Goal: Task Accomplishment & Management: Complete application form

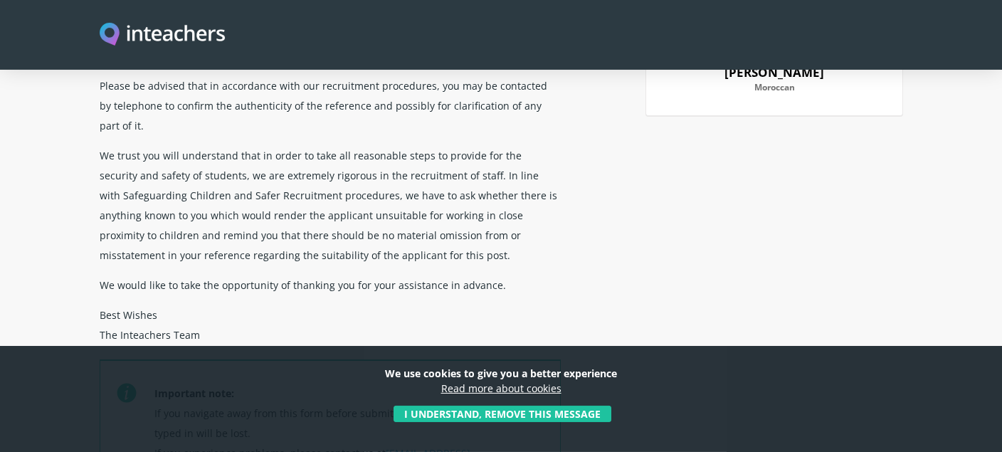
scroll to position [225, 0]
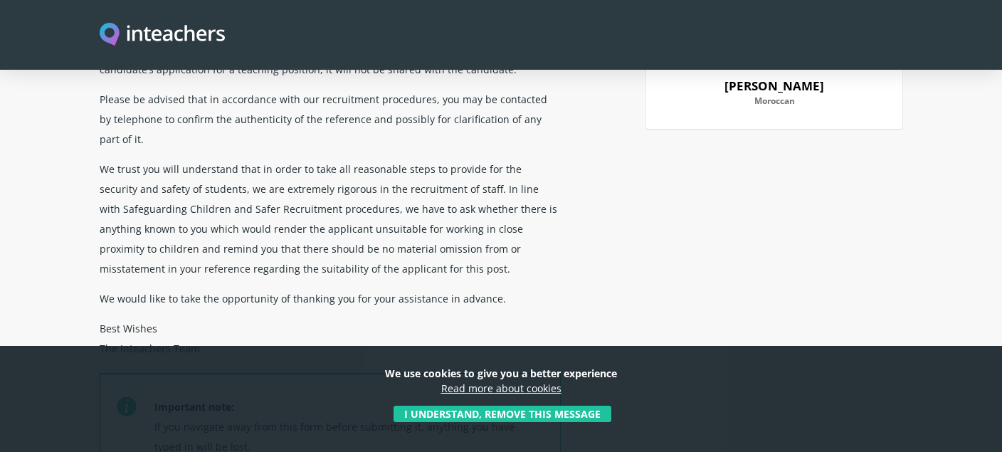
drag, startPoint x: 950, startPoint y: 361, endPoint x: 931, endPoint y: 371, distance: 21.6
click at [950, 361] on div "We use cookies to give you a better experience Read more about cookies I unders…" at bounding box center [501, 399] width 1002 height 106
click at [692, 230] on div "Confidential reference request Dear [PERSON_NAME], This form will be used by po…" at bounding box center [501, 215] width 820 height 701
click at [703, 226] on div "Confidential reference request Dear [PERSON_NAME], This form will be used by po…" at bounding box center [501, 215] width 820 height 701
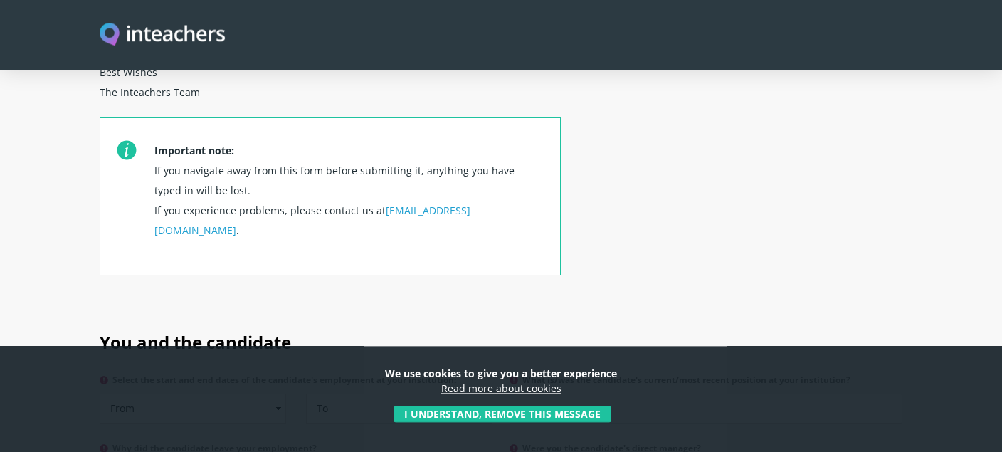
scroll to position [526, 0]
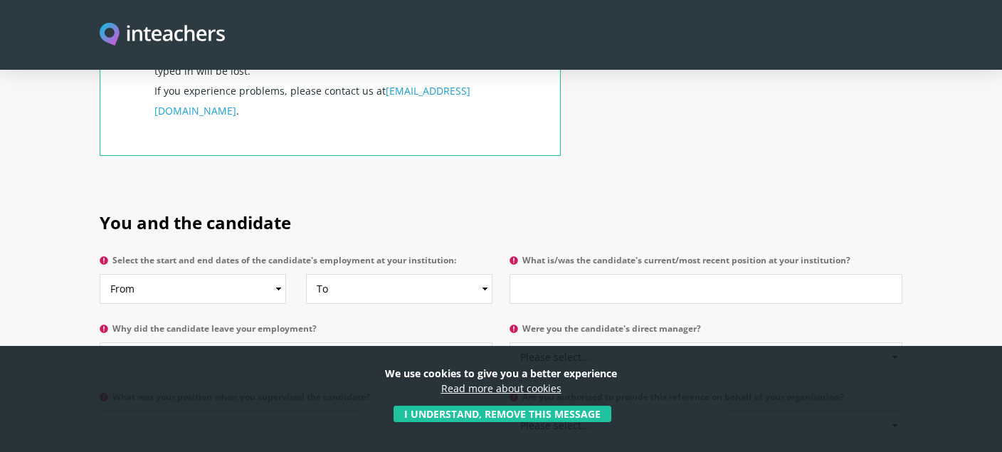
scroll to position [676, 0]
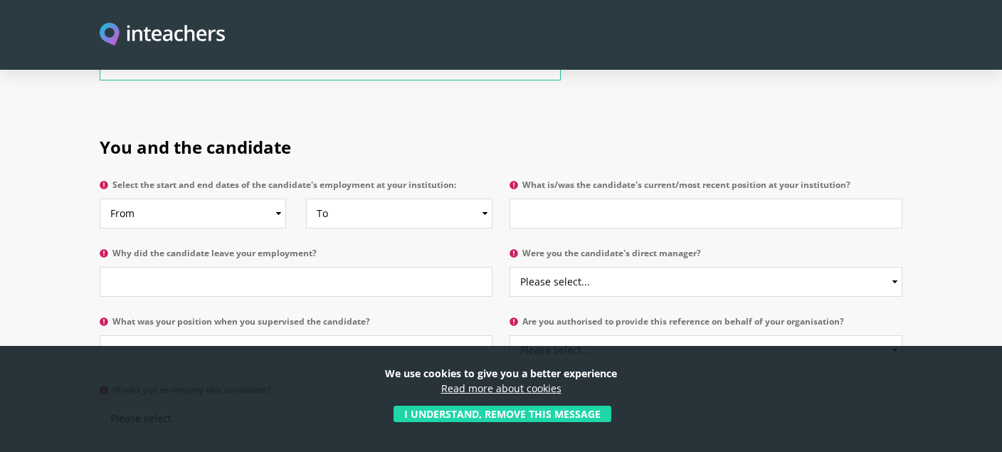
click at [541, 406] on button "I understand, remove this message" at bounding box center [503, 414] width 218 height 16
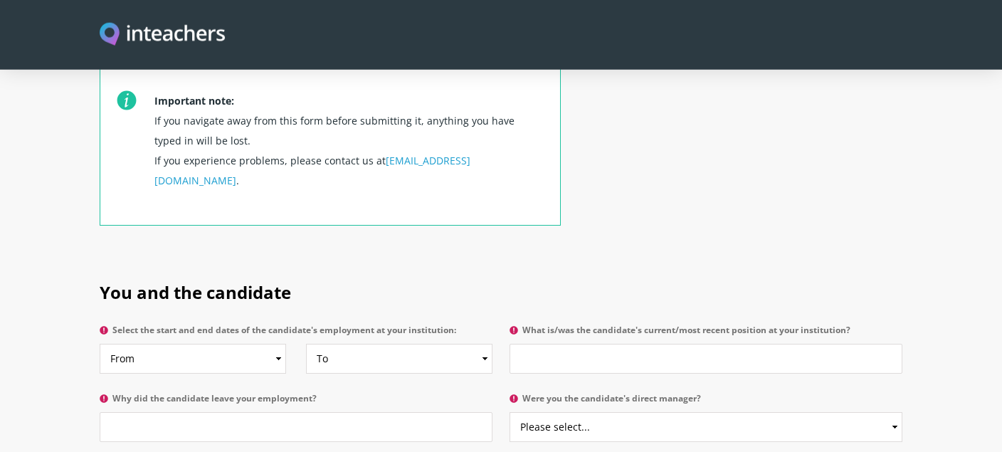
scroll to position [526, 0]
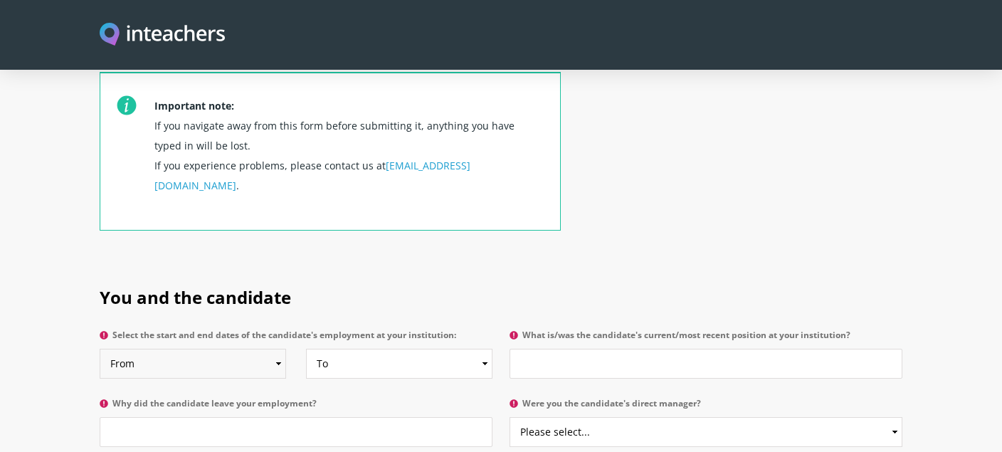
select select "1998"
click option "1998" at bounding box center [0, 0] width 0 height 0
click at [306, 349] on select "To Currently 2025 2024 2023 2022 2021 2020 2019 2018 2017 2016 2015 2014 2013 2…" at bounding box center [399, 364] width 186 height 30
select select "2001"
click option "2001" at bounding box center [0, 0] width 0 height 0
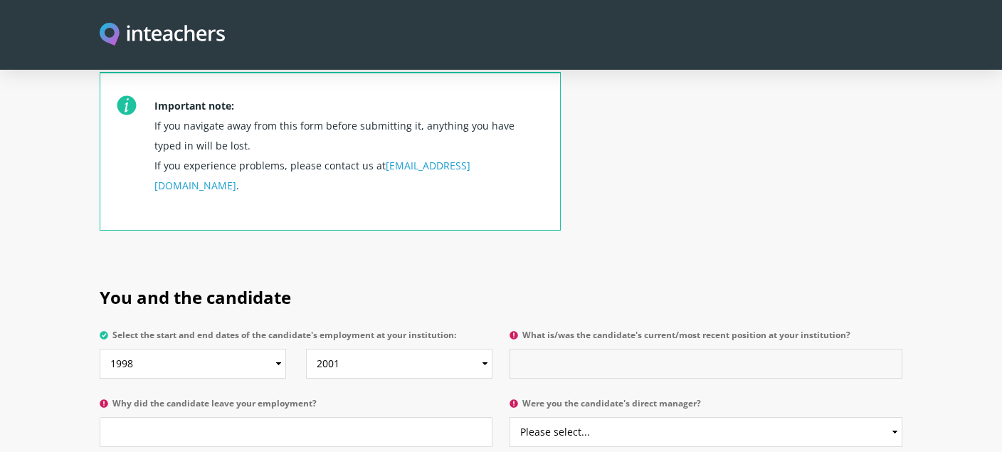
click at [577, 349] on input "What is/was the candidate's current/most recent position at your institution?" at bounding box center [706, 364] width 393 height 30
click at [561, 349] on input "Lecturer of English" at bounding box center [706, 364] width 393 height 30
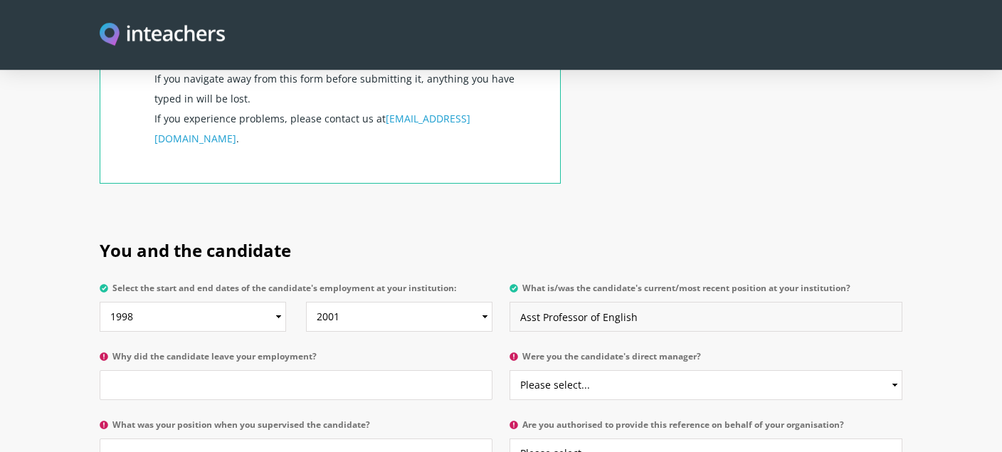
scroll to position [601, 0]
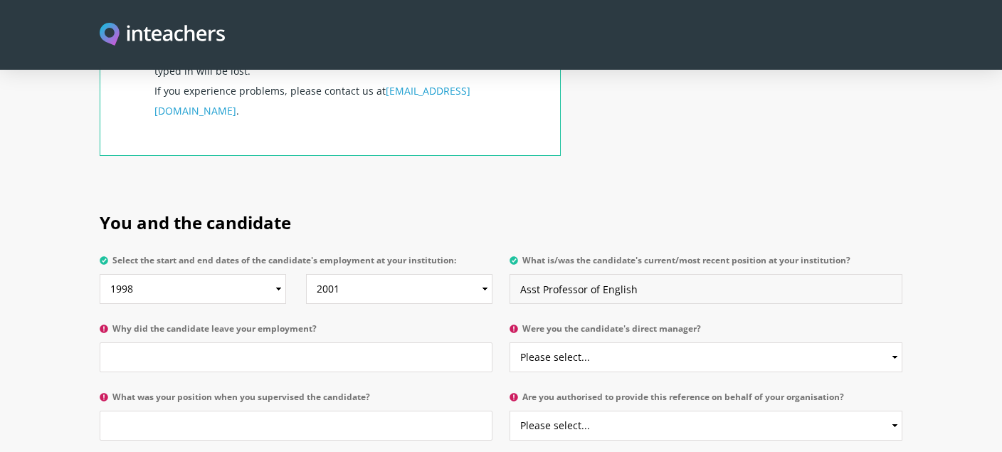
type input "Asst Professor of English"
click at [205, 342] on input "Why did the candidate leave your employment?" at bounding box center [296, 357] width 393 height 30
type input "family"
click at [510, 342] on select "Please select... Yes No" at bounding box center [706, 357] width 393 height 30
select select "Yes"
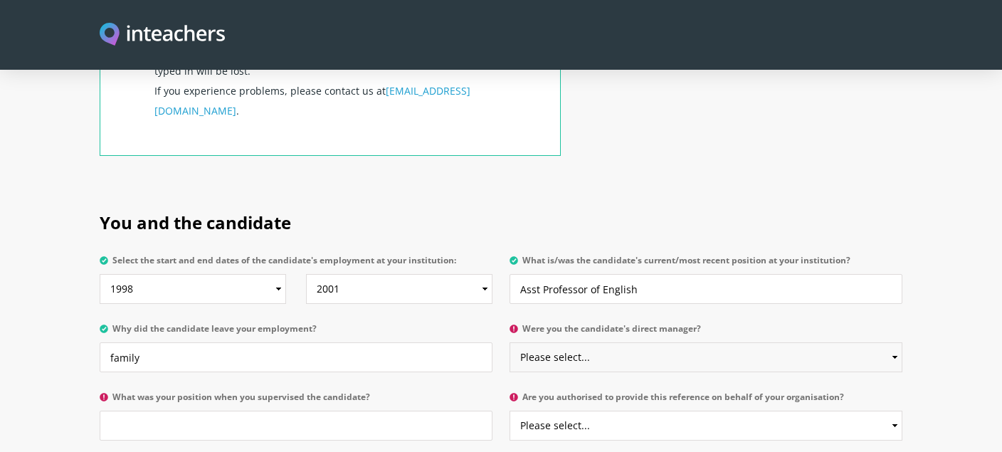
click option "Yes" at bounding box center [0, 0] width 0 height 0
click at [239, 411] on input "What was your position when you supervised the candidate?" at bounding box center [296, 426] width 393 height 30
type input "Training Director"
click at [510, 411] on select "Please select... Yes No" at bounding box center [706, 426] width 393 height 30
select select "Yes"
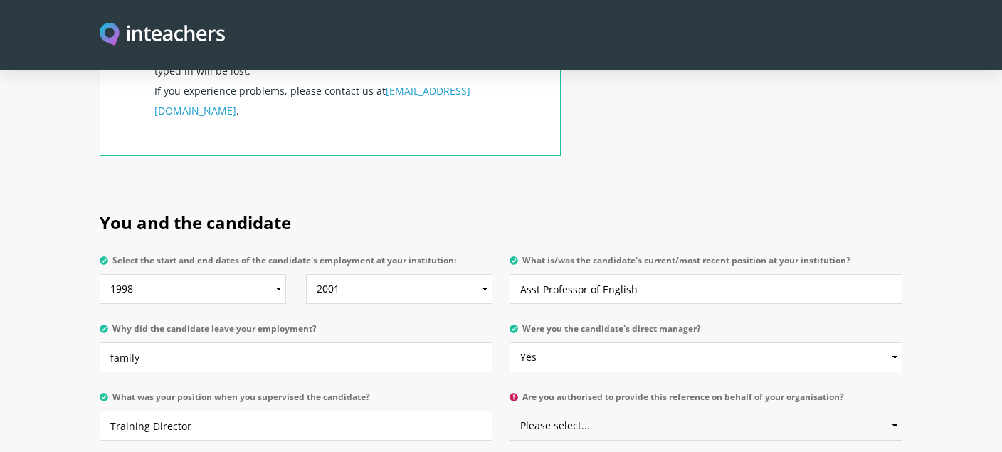
click option "Yes" at bounding box center [0, 0] width 0 height 0
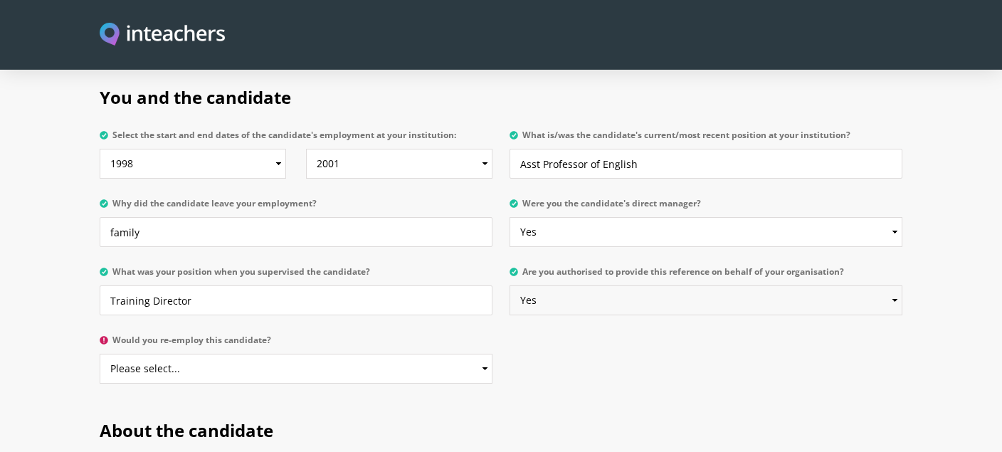
scroll to position [752, 0]
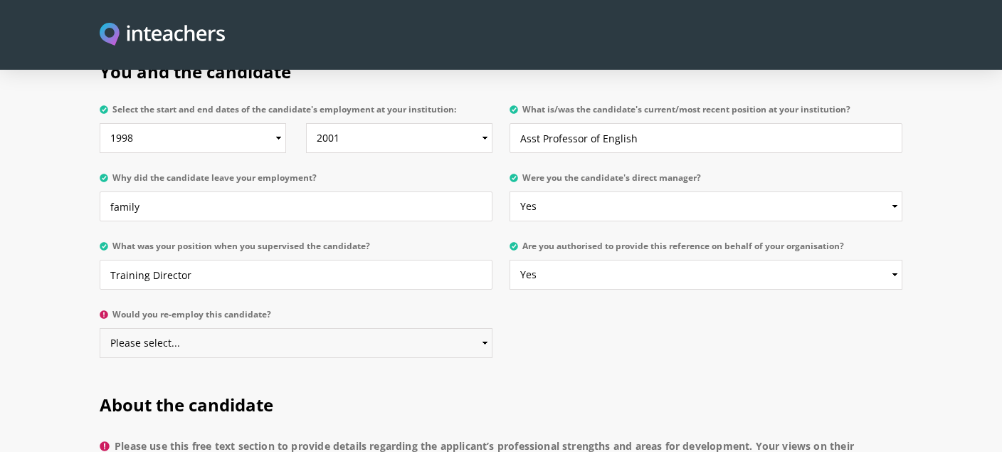
click at [100, 328] on select "Please select... Yes No" at bounding box center [296, 343] width 393 height 30
select select "Yes"
click option "Yes" at bounding box center [0, 0] width 0 height 0
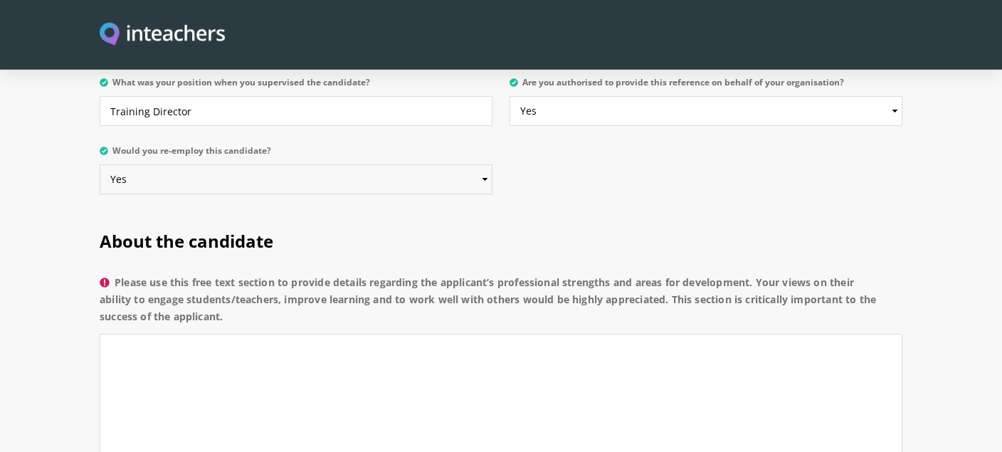
scroll to position [977, 0]
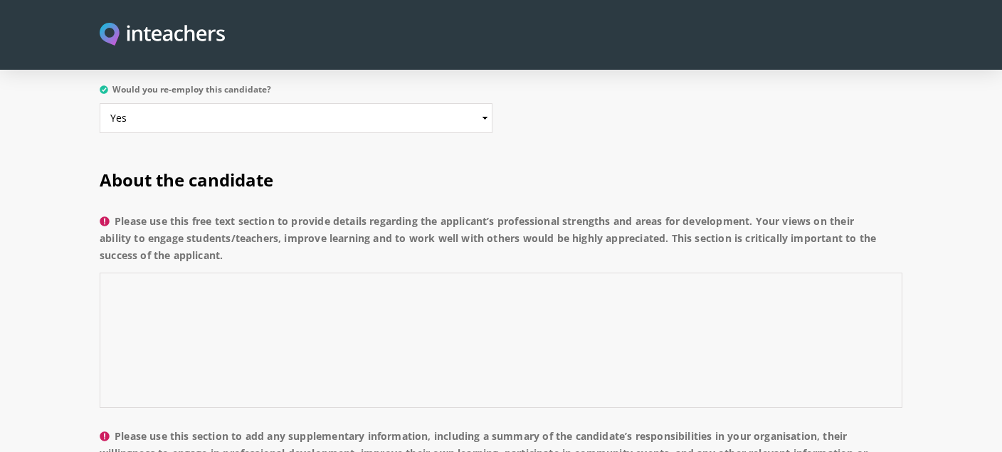
click at [164, 273] on textarea "Please use this free text section to provide details regarding the applicant’s …" at bounding box center [501, 340] width 803 height 135
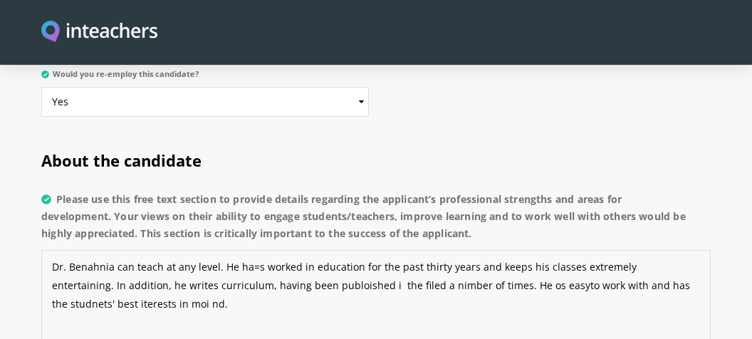
scroll to position [1127, 0]
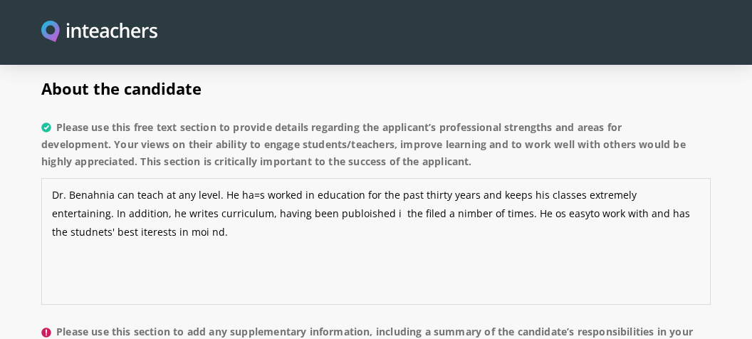
click at [473, 224] on textarea "Dr. Benahnia can teach at any level. He ha=s worked in education for the past t…" at bounding box center [375, 241] width 669 height 127
click at [253, 178] on textarea "Dr. Benahnia can teach at any level. He ha=s worked in education for the past t…" at bounding box center [375, 241] width 669 height 127
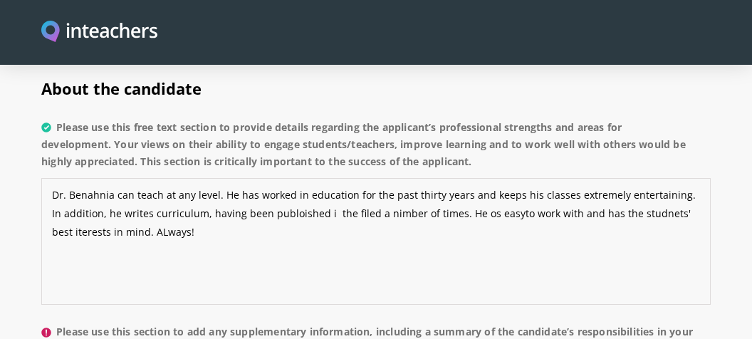
click at [280, 191] on textarea "Dr. Benahnia can teach at any level. He has worked in education for the past th…" at bounding box center [375, 241] width 669 height 127
click at [305, 194] on textarea "Dr. Benahnia can teach at any level. He has worked in education for the past th…" at bounding box center [375, 241] width 669 height 127
click at [351, 192] on textarea "Dr. Benahnia can teach at any level. He has worked in education for the past th…" at bounding box center [375, 241] width 669 height 127
click at [376, 194] on textarea "Dr. Benahnia can teach at any level. He has worked in education for the past th…" at bounding box center [375, 241] width 669 height 127
click at [468, 193] on textarea "Dr. Benahnia can teach at any level. He has worked in education for the past th…" at bounding box center [375, 241] width 669 height 127
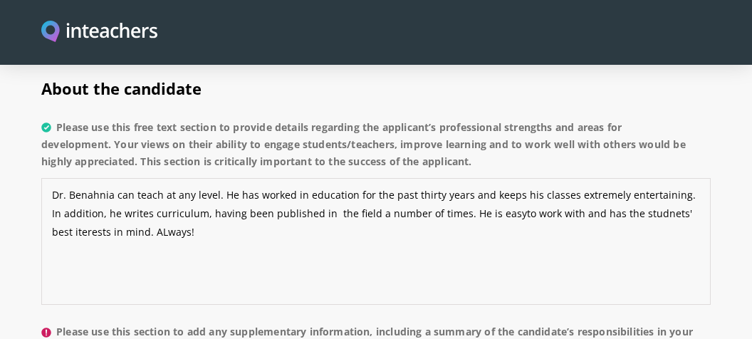
click at [495, 195] on textarea "Dr. Benahnia can teach at any level. He has worked in education for the past th…" at bounding box center [375, 241] width 669 height 127
click at [647, 192] on textarea "Dr. Benahnia can teach at any level. He has worked in education for the past th…" at bounding box center [375, 241] width 669 height 127
click at [53, 209] on textarea "Dr. Benahnia can teach at any level. He has worked in education for the past th…" at bounding box center [375, 241] width 669 height 127
click at [145, 212] on textarea "Dr. Benahnia can teach at any level. He has worked in education for the past th…" at bounding box center [375, 241] width 669 height 127
click at [210, 212] on textarea "Dr. Benahnia can teach at any level. He has worked in education for the past th…" at bounding box center [375, 241] width 669 height 127
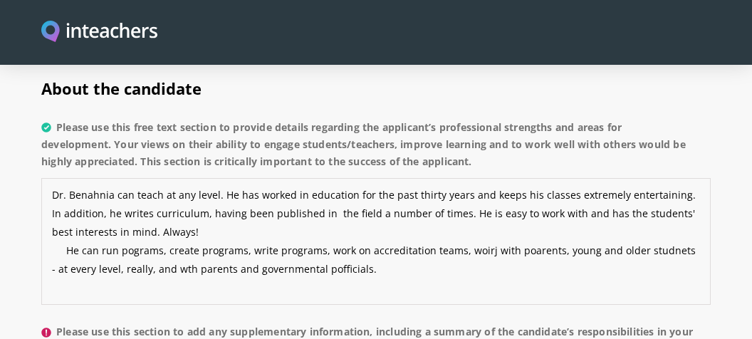
click at [129, 229] on textarea "Dr. Benahnia can teach at any level. He has worked in education for the past th…" at bounding box center [375, 241] width 669 height 127
click at [487, 229] on textarea "Dr. Benahnia can teach at any level. He has worked in education for the past th…" at bounding box center [375, 241] width 669 height 127
click at [524, 229] on textarea "Dr. Benahnia can teach at any level. He has worked in education for the past th…" at bounding box center [375, 241] width 669 height 127
click at [581, 233] on textarea "Dr. Benahnia can teach at any level. He has worked in education for the past th…" at bounding box center [375, 241] width 669 height 127
click at [673, 230] on textarea "Dr. Benahnia can teach at any level. He has worked in education for the past th…" at bounding box center [375, 241] width 669 height 127
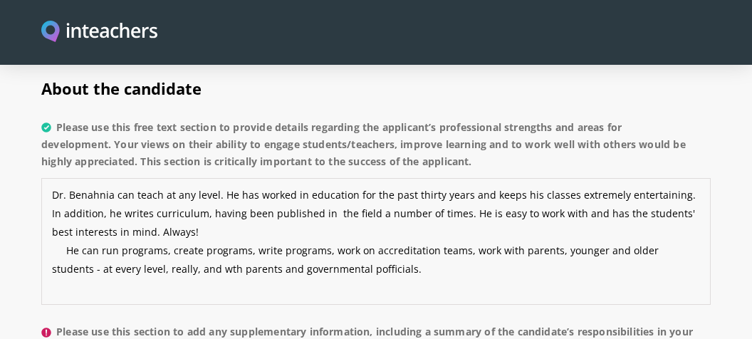
click at [162, 248] on textarea "Dr. Benahnia can teach at any level. He has worked in education for the past th…" at bounding box center [375, 241] width 669 height 127
click at [311, 248] on textarea "Dr. Benahnia can teach at any level. He has worked in education for the past th…" at bounding box center [375, 241] width 669 height 127
click at [369, 243] on textarea "Dr. Benahnia can teach at any level. He has worked in education for the past th…" at bounding box center [375, 241] width 669 height 127
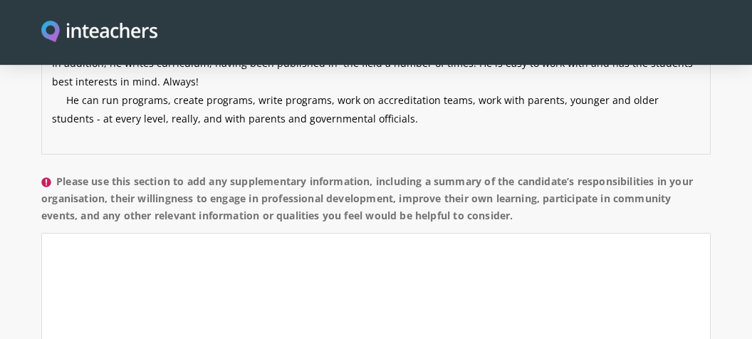
scroll to position [1278, 0]
type textarea "Dr. Benahnia can teach at any level. He has worked in education for the past th…"
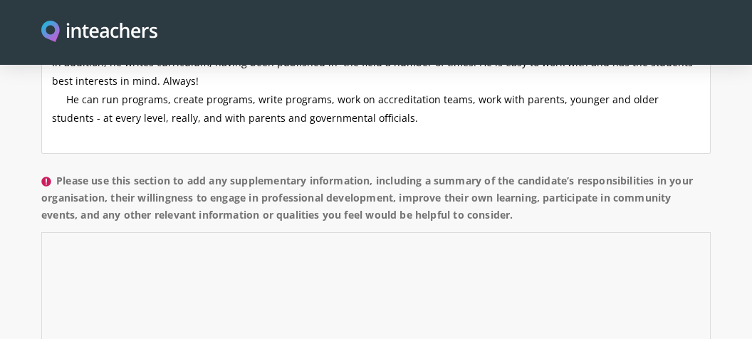
drag, startPoint x: 103, startPoint y: 236, endPoint x: 127, endPoint y: 229, distance: 25.0
click at [105, 235] on textarea "Please use this section to add any supplementary information, including a summa…" at bounding box center [375, 295] width 669 height 127
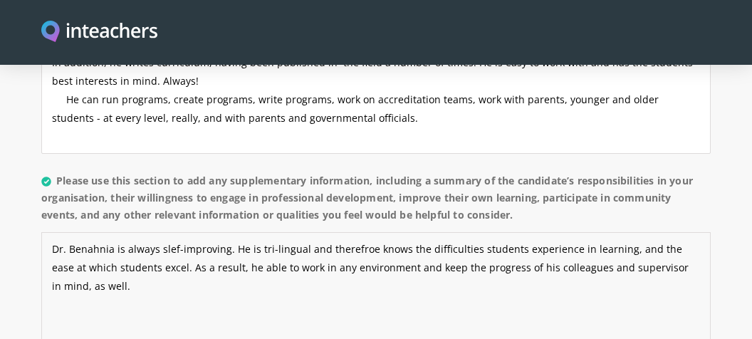
click at [170, 232] on textarea "Dr. Benahnia is always slef-improving. He is tri-lingual and therefroe knows th…" at bounding box center [375, 295] width 669 height 127
click at [268, 232] on textarea "Dr. Benahnia is always self-improving. He is tri-lingual and therefroe knows th…" at bounding box center [375, 295] width 669 height 127
click at [354, 232] on textarea "Dr. Benahnia is always self-improving. He is trilingual and therefroe knows the…" at bounding box center [375, 295] width 669 height 127
click at [263, 232] on textarea "Dr. Benahnia is always self-improving. He is trilingual and therefore knows the…" at bounding box center [375, 295] width 669 height 127
click at [83, 247] on textarea "Dr. Benahnia is always self-improving. He is tri-lingual and therefore knows th…" at bounding box center [375, 295] width 669 height 127
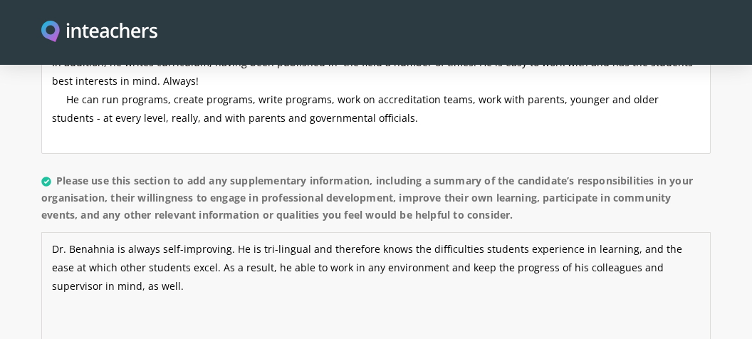
click at [250, 250] on textarea "Dr. Benahnia is always self-improving. He is tri-lingual and therefore knows th…" at bounding box center [375, 295] width 669 height 127
click at [636, 246] on textarea "Dr. Benahnia is always self-improving. He is tri-lingual and therefore knows th…" at bounding box center [375, 295] width 669 height 127
click at [120, 264] on textarea "Dr. Benahnia is always self-improving. He is tri-lingual and therefore knows th…" at bounding box center [375, 295] width 669 height 127
drag, startPoint x: 224, startPoint y: 266, endPoint x: 325, endPoint y: 268, distance: 101.1
click at [224, 266] on textarea "Dr. Benahnia is always self-improving. He is tri-lingual and therefore knows th…" at bounding box center [375, 295] width 669 height 127
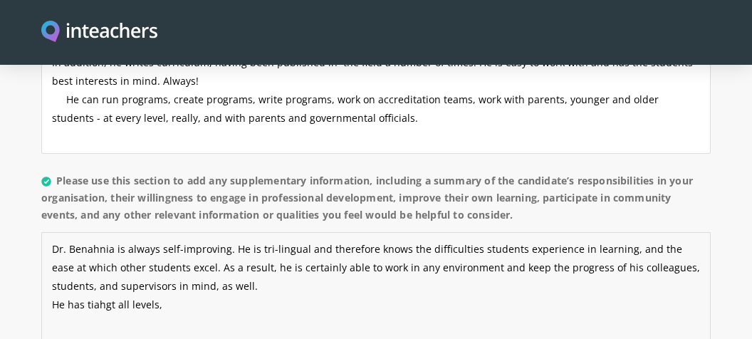
click at [102, 280] on textarea "Dr. Benahnia is always self-improving. He is tri-lingual and therefore knows th…" at bounding box center [375, 295] width 669 height 127
drag, startPoint x: 179, startPoint y: 285, endPoint x: 192, endPoint y: 284, distance: 13.6
click at [182, 285] on textarea "Dr. Benahnia is always self-improving. He is tri-lingual and therefore knows th…" at bounding box center [375, 295] width 669 height 127
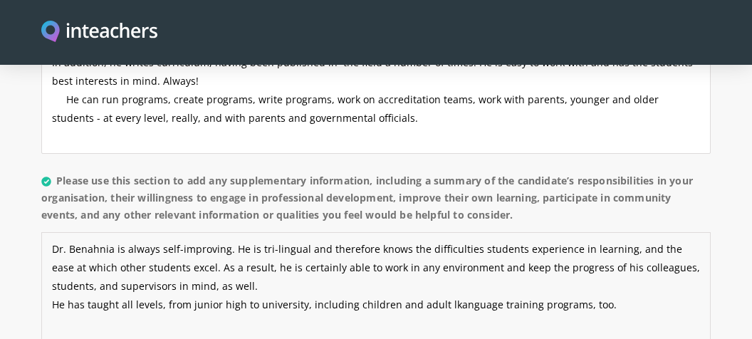
click at [443, 283] on textarea "Dr. Benahnia is always self-improving. He is tri-lingual and therefore knows th…" at bounding box center [375, 295] width 669 height 127
click at [608, 283] on textarea "Dr. Benahnia is always self-improving. He is tri-lingual and therefore knows th…" at bounding box center [375, 295] width 669 height 127
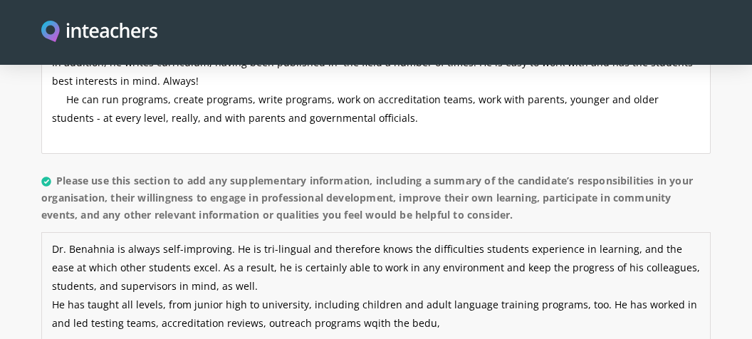
click at [344, 303] on textarea "Dr. Benahnia is always self-improving. He is tri-lingual and therefore knows th…" at bounding box center [375, 295] width 669 height 127
click at [378, 302] on textarea "Dr. Benahnia is always self-improving. He is tri-lingual and therefore knows th…" at bounding box center [375, 295] width 669 height 127
click at [420, 301] on textarea "Dr. Benahnia is always self-improving. He is tri-lingual and therefore knows th…" at bounding box center [375, 295] width 669 height 127
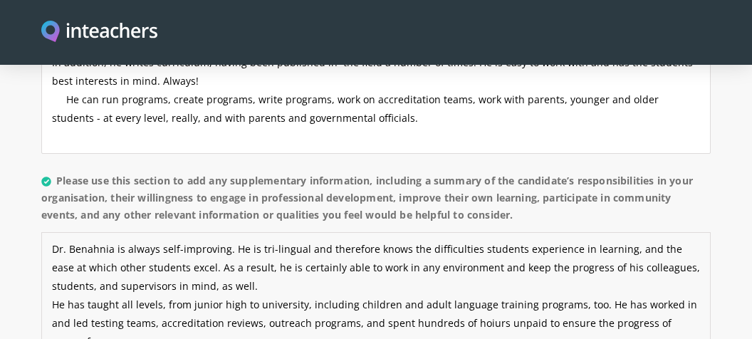
click at [458, 303] on textarea "Dr. Benahnia is always self-improving. He is tri-lingual and therefore knows th…" at bounding box center [375, 295] width 669 height 127
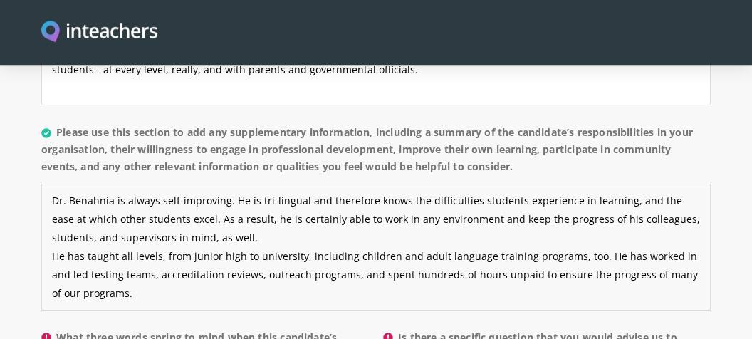
scroll to position [1352, 0]
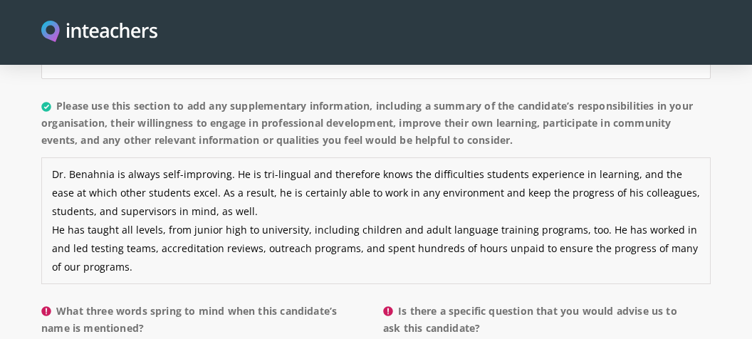
drag, startPoint x: 109, startPoint y: 242, endPoint x: 120, endPoint y: 240, distance: 10.9
click at [110, 241] on textarea "Dr. Benahnia is always self-improving. He is tri-lingual and therefore knows th…" at bounding box center [375, 220] width 669 height 127
click at [183, 242] on textarea "Dr. Benahnia is always self-improving. He is tri-lingual and therefore knows th…" at bounding box center [375, 220] width 669 height 127
click at [50, 209] on textarea "Dr. Benahnia is always self-improving. He is tri-lingual and therefore knows th…" at bounding box center [375, 220] width 669 height 127
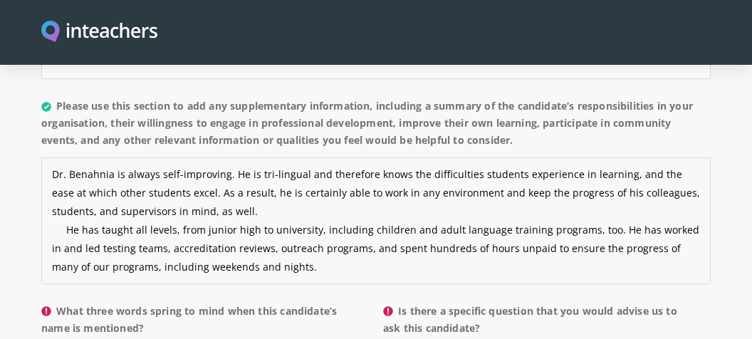
scroll to position [1428, 0]
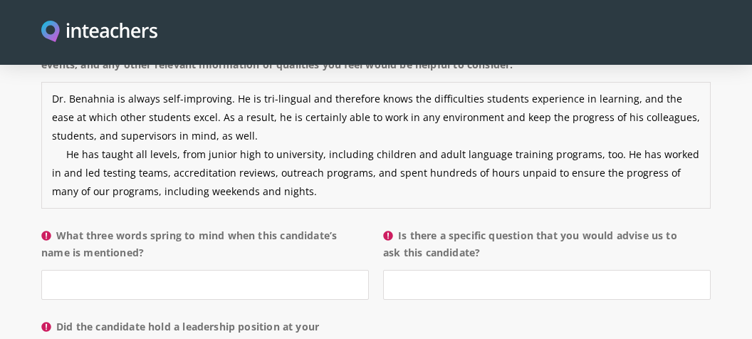
type textarea "Dr. Benahnia is always self-improving. He is tri-lingual and therefore knows th…"
drag, startPoint x: 87, startPoint y: 264, endPoint x: 93, endPoint y: 261, distance: 7.3
click at [86, 270] on input "What three words spring to mind when this candidate’s name is mentioned?" at bounding box center [204, 285] width 327 height 30
type input "insightful, persistent, flexible"
click at [433, 270] on input "Is there a specific question that you would advise us to ask this candidate?" at bounding box center [546, 285] width 327 height 30
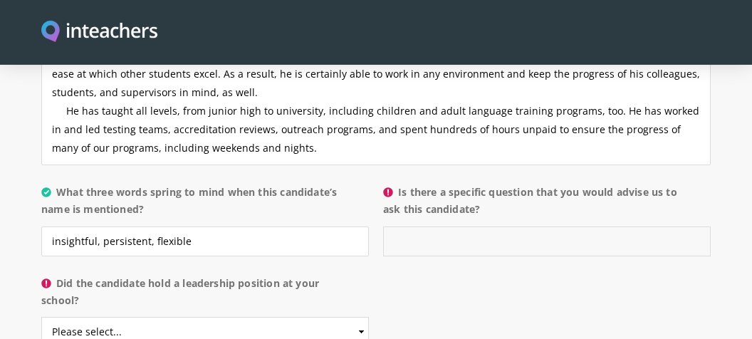
scroll to position [1503, 0]
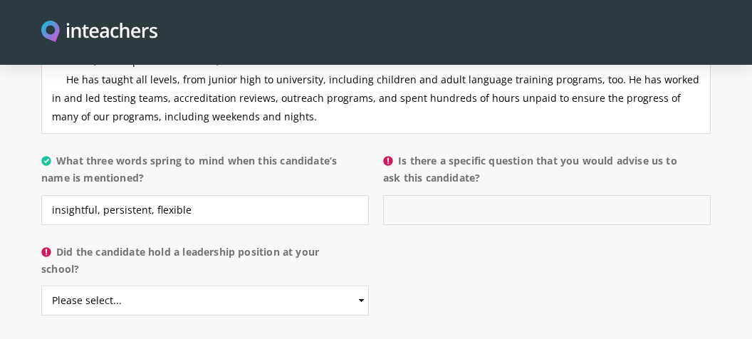
click at [402, 195] on input "Is there a specific question that you would advise us to ask this candidate?" at bounding box center [546, 210] width 327 height 30
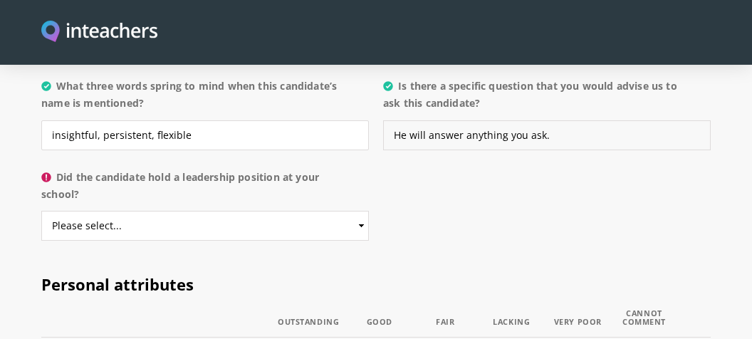
scroll to position [1578, 0]
type input "He will answer anything you ask."
click at [41, 210] on select "Please select... Yes No" at bounding box center [204, 225] width 327 height 30
select select "Yes"
click option "Yes" at bounding box center [0, 0] width 0 height 0
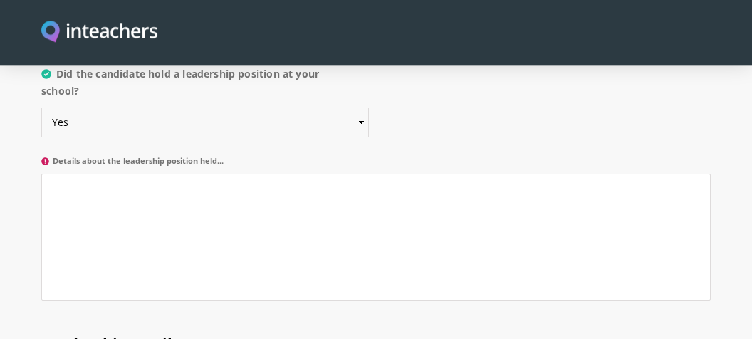
scroll to position [1654, 0]
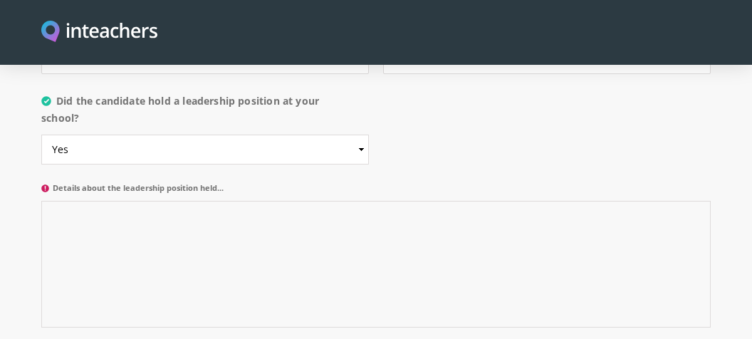
click at [89, 201] on textarea "Details about the leadership position held..." at bounding box center [375, 264] width 669 height 127
click at [157, 201] on textarea "Accreditation" at bounding box center [375, 264] width 669 height 127
click at [107, 214] on textarea "Accreditation team Parent-teacger relations" at bounding box center [375, 264] width 669 height 127
click at [167, 212] on textarea "Accreditation team Parent-teacher relations" at bounding box center [375, 264] width 669 height 127
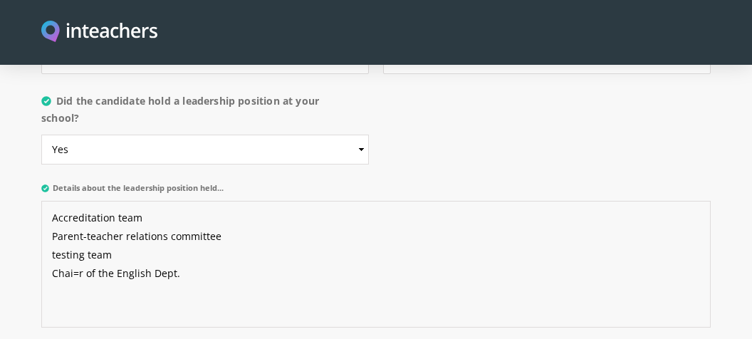
click at [76, 255] on textarea "Accreditation team Parent-teacher relations committee testing team Chai=r of th…" at bounding box center [375, 264] width 669 height 127
click at [181, 249] on textarea "Accreditation team Parent-teacher relations committee testing team Chair of the…" at bounding box center [375, 264] width 669 height 127
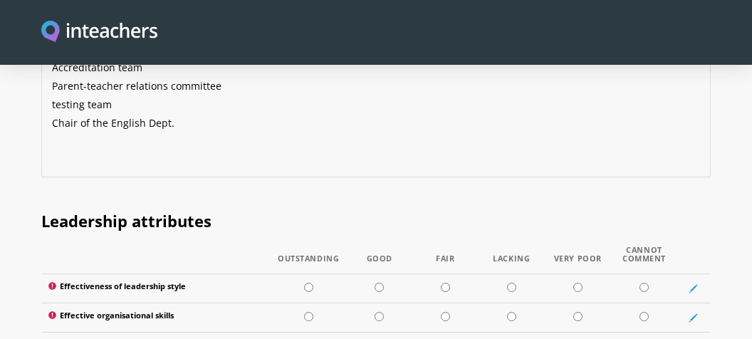
scroll to position [1878, 0]
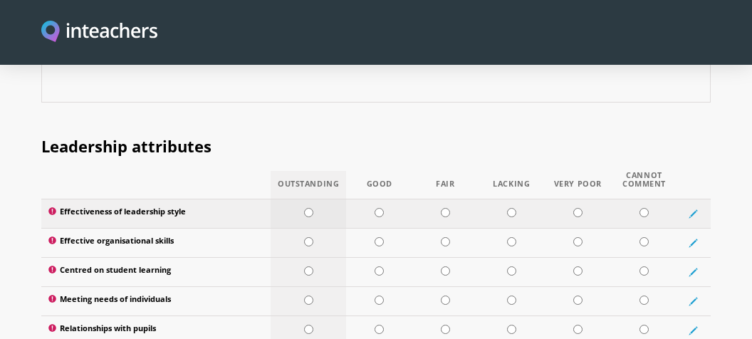
type textarea "Accreditation team Parent-teacher relations committee testing team Chair of the…"
click at [308, 208] on input "radio" at bounding box center [308, 212] width 9 height 9
radio input "true"
click at [303, 228] on td at bounding box center [307, 242] width 75 height 29
radio input "true"
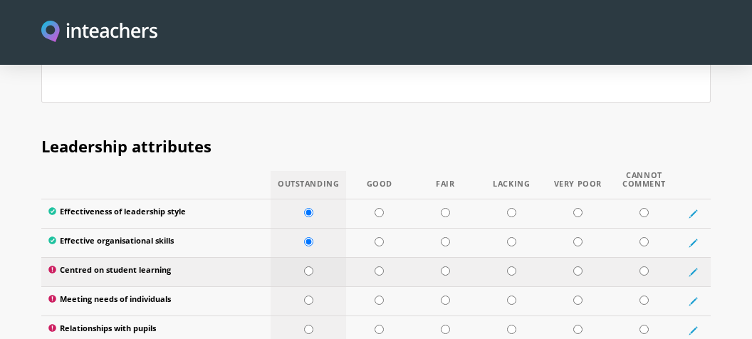
click at [314, 257] on td at bounding box center [307, 271] width 75 height 29
radio input "true"
click at [308, 295] on input "radio" at bounding box center [308, 299] width 9 height 9
radio input "true"
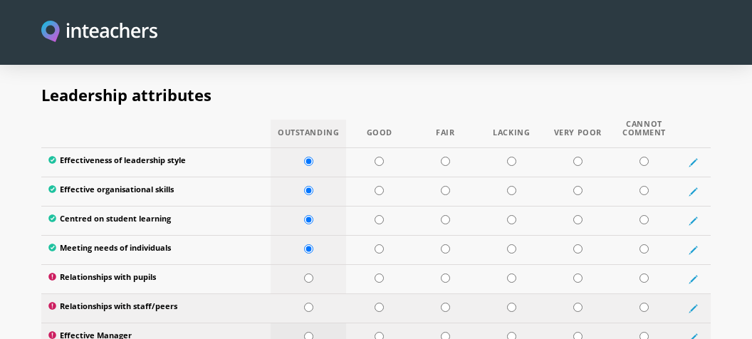
scroll to position [1954, 0]
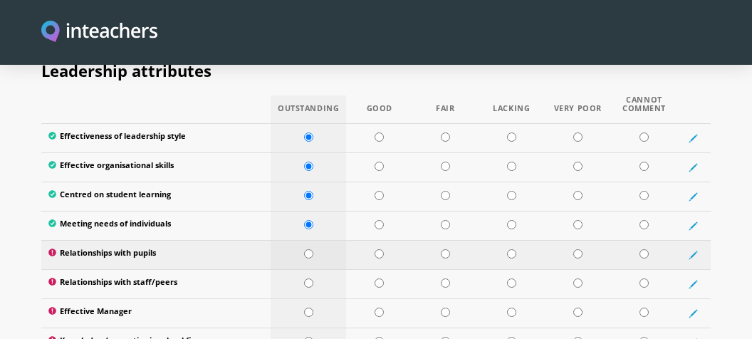
click at [310, 249] on input "radio" at bounding box center [308, 253] width 9 height 9
radio input "true"
click at [309, 278] on input "radio" at bounding box center [308, 282] width 9 height 9
radio input "true"
click at [310, 307] on input "radio" at bounding box center [308, 311] width 9 height 9
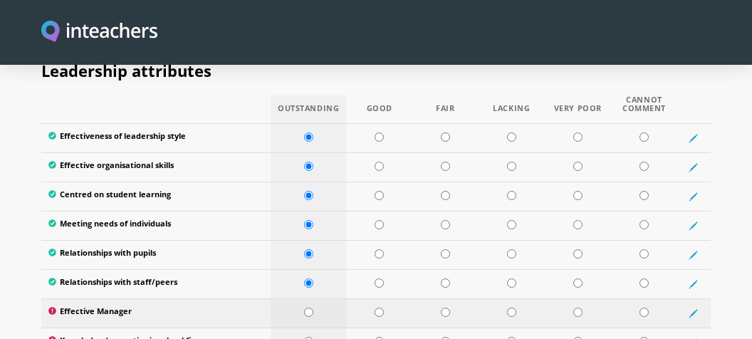
radio input "true"
click at [307, 337] on input "radio" at bounding box center [308, 341] width 9 height 9
radio input "true"
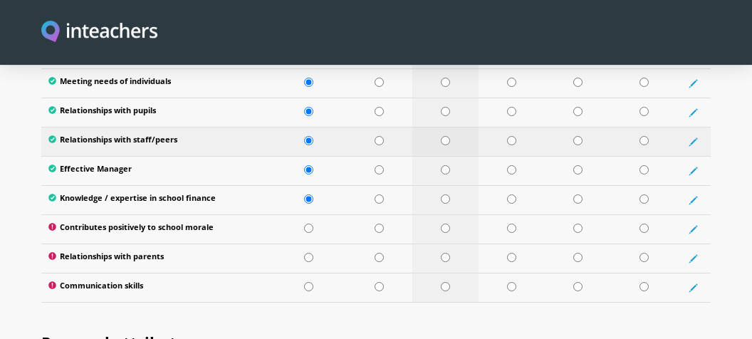
scroll to position [2104, 0]
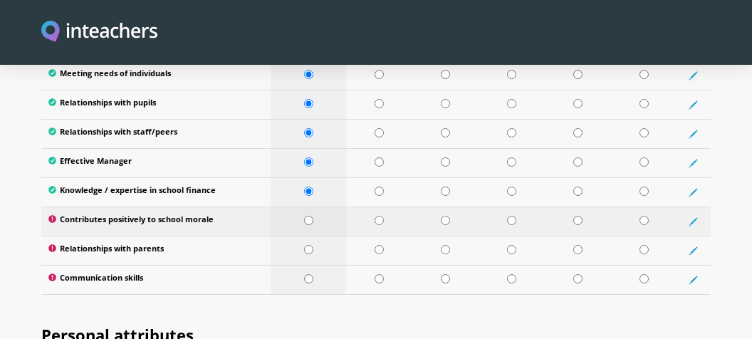
click at [306, 216] on input "radio" at bounding box center [308, 220] width 9 height 9
radio input "true"
click at [307, 245] on input "radio" at bounding box center [308, 249] width 9 height 9
radio input "true"
click at [310, 274] on input "radio" at bounding box center [308, 278] width 9 height 9
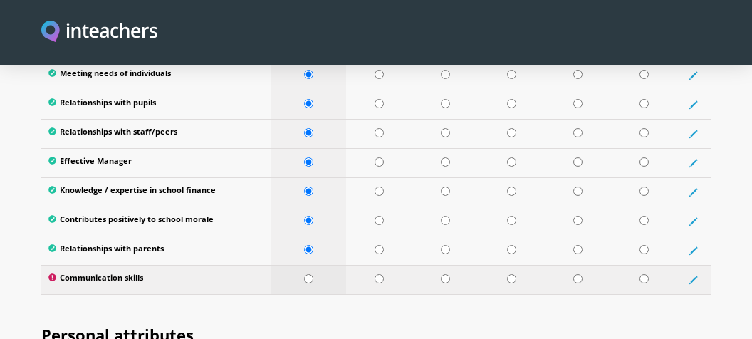
radio input "true"
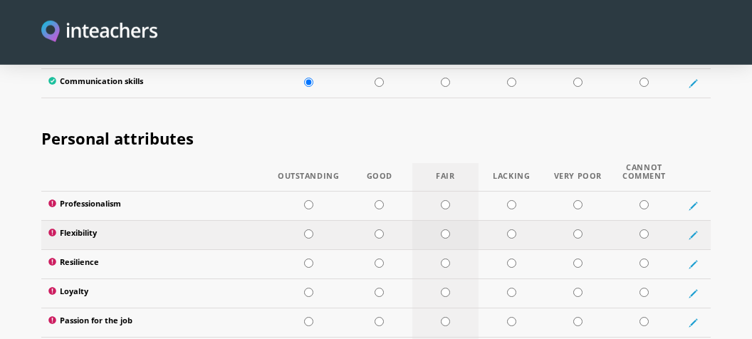
scroll to position [2330, 0]
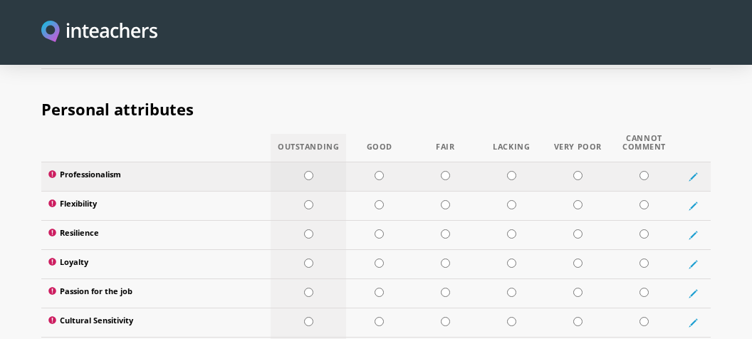
drag, startPoint x: 311, startPoint y: 148, endPoint x: 303, endPoint y: 174, distance: 27.7
click at [310, 171] on input "radio" at bounding box center [308, 175] width 9 height 9
radio input "true"
click at [307, 200] on input "radio" at bounding box center [308, 204] width 9 height 9
radio input "true"
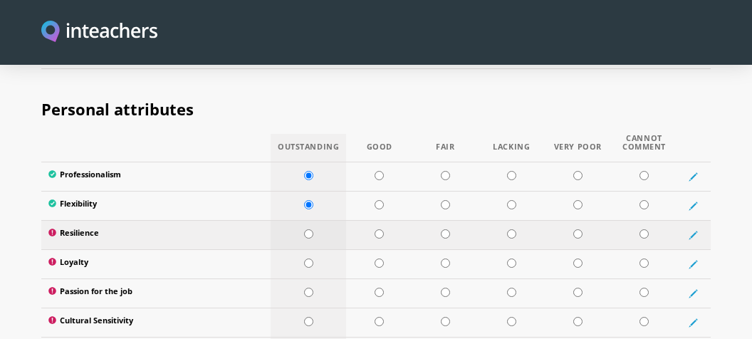
click at [306, 220] on td at bounding box center [307, 234] width 75 height 29
radio input "true"
click at [309, 258] on input "radio" at bounding box center [308, 262] width 9 height 9
radio input "true"
click at [303, 278] on td at bounding box center [307, 292] width 75 height 29
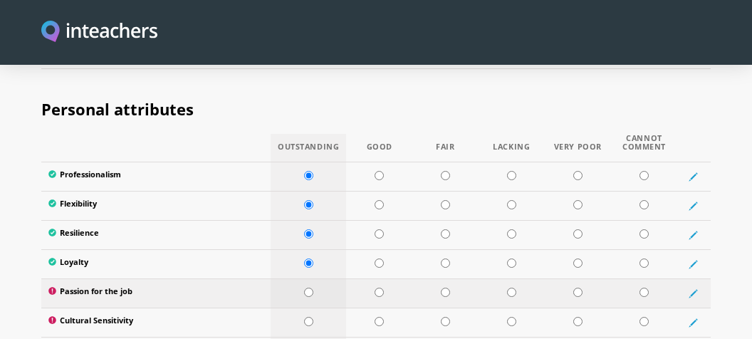
radio input "true"
click at [307, 317] on input "radio" at bounding box center [308, 321] width 9 height 9
radio input "true"
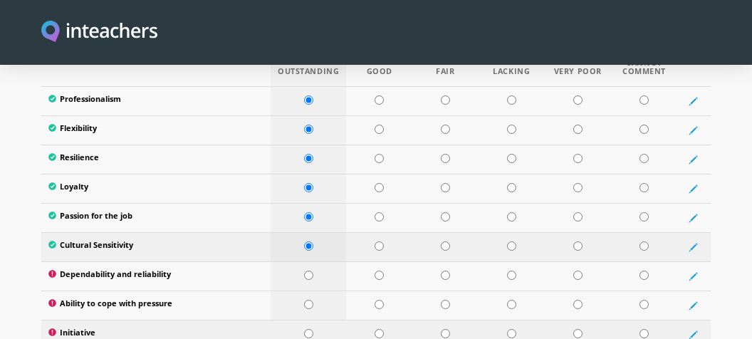
scroll to position [2480, 0]
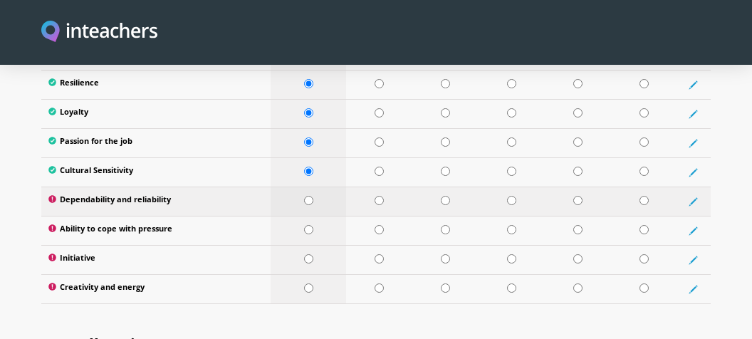
click at [310, 196] on input "radio" at bounding box center [308, 200] width 9 height 9
radio input "true"
click at [310, 225] on input "radio" at bounding box center [308, 229] width 9 height 9
radio input "true"
drag, startPoint x: 310, startPoint y: 226, endPoint x: 312, endPoint y: 256, distance: 29.3
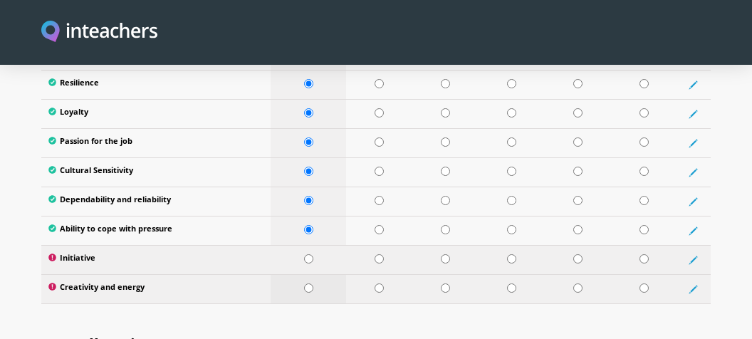
click at [310, 254] on input "radio" at bounding box center [308, 258] width 9 height 9
radio input "true"
click at [309, 283] on input "radio" at bounding box center [308, 287] width 9 height 9
radio input "true"
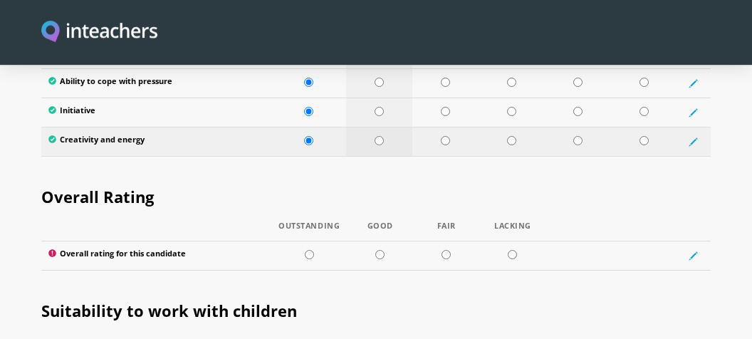
scroll to position [2630, 0]
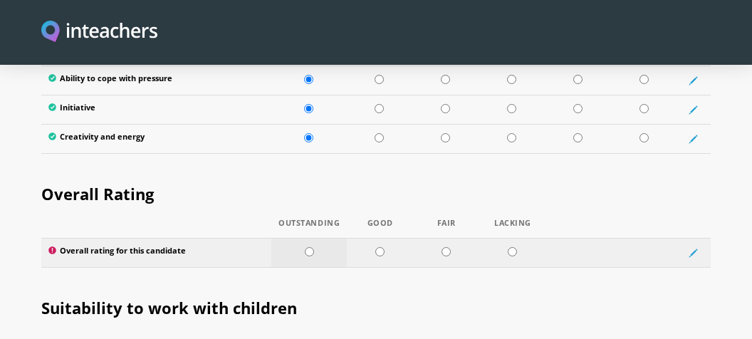
click at [307, 247] on input "radio" at bounding box center [309, 251] width 9 height 9
radio input "true"
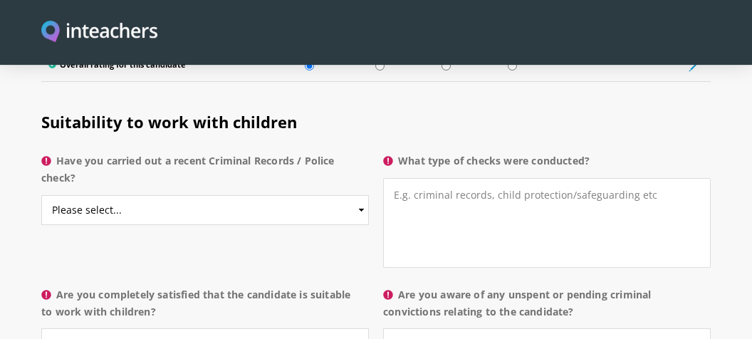
scroll to position [2856, 0]
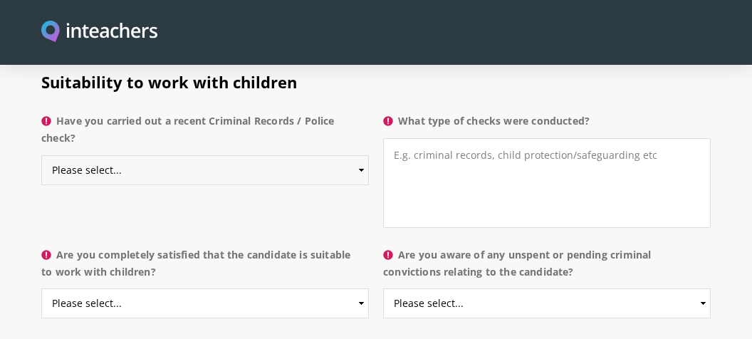
click at [41, 155] on select "Please select... Yes No Do not know" at bounding box center [204, 170] width 327 height 30
select select "Yes"
click option "Yes" at bounding box center [0, 0] width 0 height 0
click at [419, 138] on textarea "What type of checks were conducted?" at bounding box center [546, 183] width 327 height 90
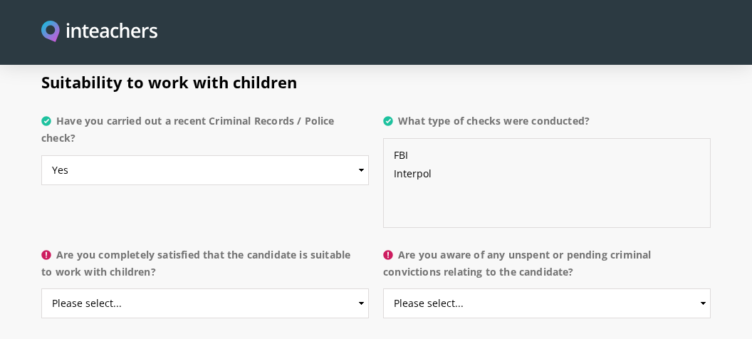
type textarea "FBI Interpol"
click at [41, 288] on select "Please select... Yes No Do not know" at bounding box center [204, 303] width 327 height 30
select select "Yes"
click option "Yes" at bounding box center [0, 0] width 0 height 0
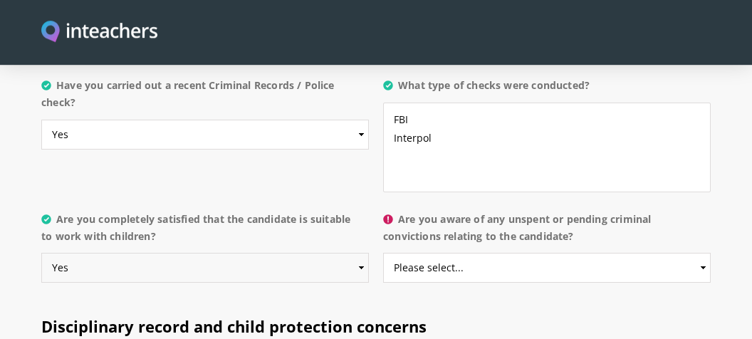
scroll to position [2931, 0]
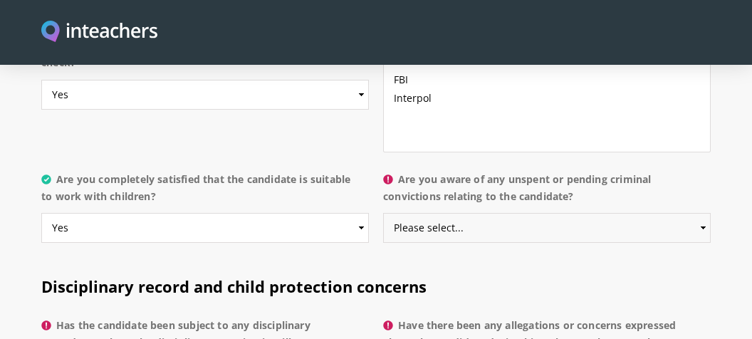
click at [383, 213] on select "Please select... Yes No Do not know" at bounding box center [546, 228] width 327 height 30
select select "No"
click option "No" at bounding box center [0, 0] width 0 height 0
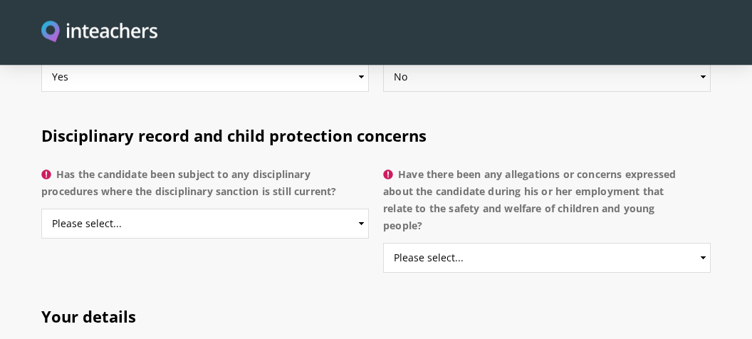
scroll to position [3081, 0]
click at [41, 209] on select "Please select... Yes No Do not know" at bounding box center [204, 224] width 327 height 30
select select "No"
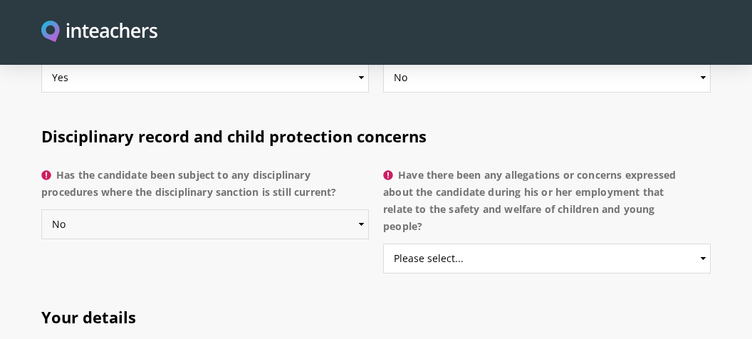
click option "No" at bounding box center [0, 0] width 0 height 0
click at [383, 243] on select "Please select... Yes No Do not know" at bounding box center [546, 258] width 327 height 30
select select "No"
click option "No" at bounding box center [0, 0] width 0 height 0
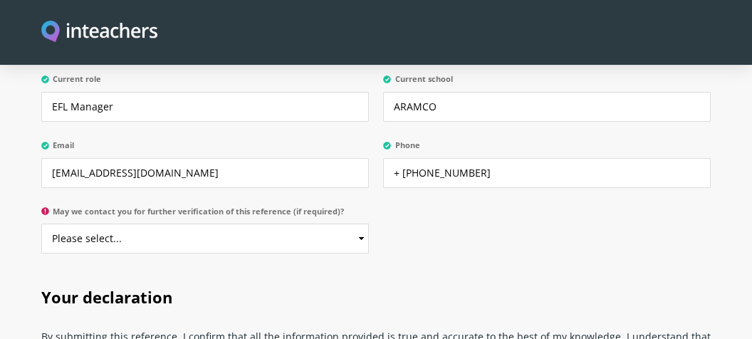
scroll to position [3533, 0]
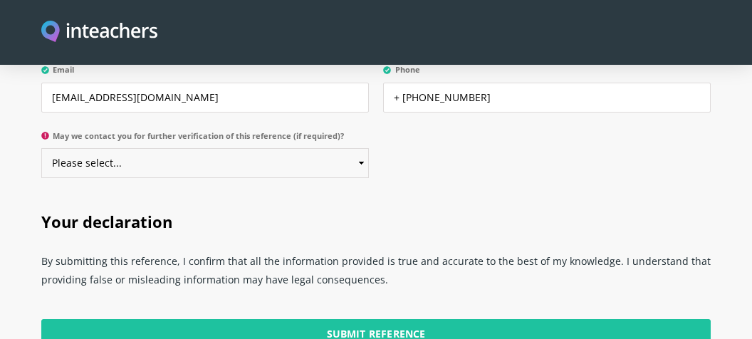
click at [41, 148] on select "Please select... Yes No" at bounding box center [204, 163] width 327 height 30
select select "Yes"
click option "Yes" at bounding box center [0, 0] width 0 height 0
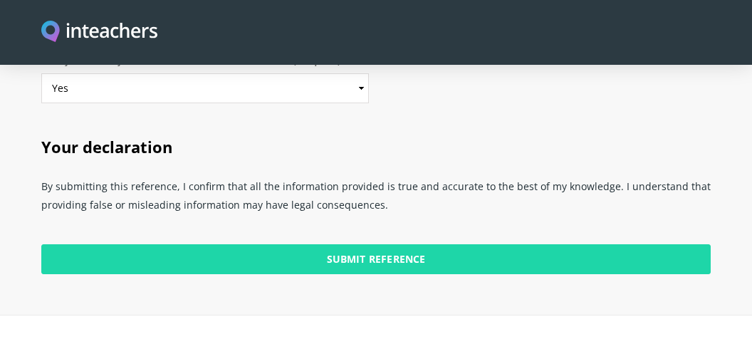
click at [397, 244] on input "Submit Reference" at bounding box center [375, 259] width 669 height 30
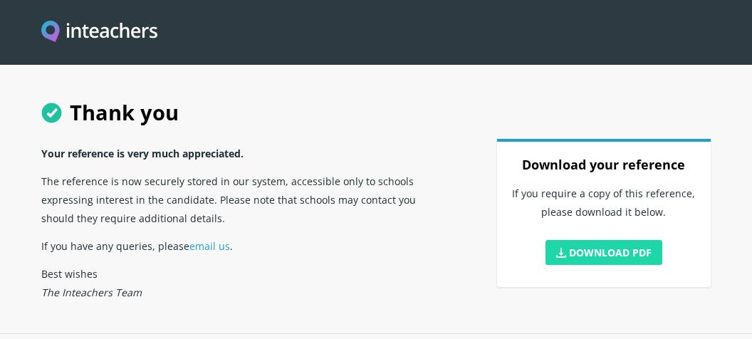
click at [619, 246] on link "Download PDF" at bounding box center [603, 252] width 117 height 25
